Goal: Task Accomplishment & Management: Complete application form

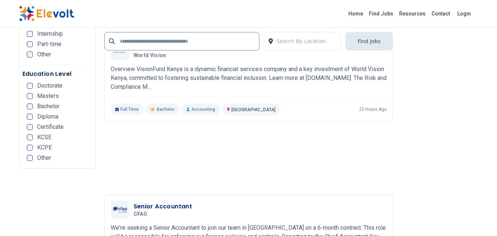
scroll to position [1472, 0]
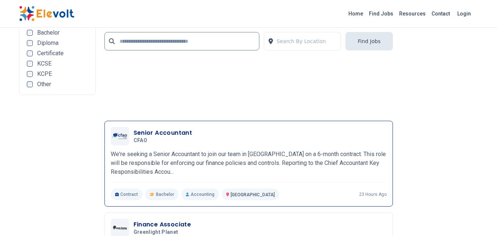
click at [180, 131] on h3 "Senior Accountant" at bounding box center [163, 132] width 59 height 9
